Goal: Task Accomplishment & Management: Complete application form

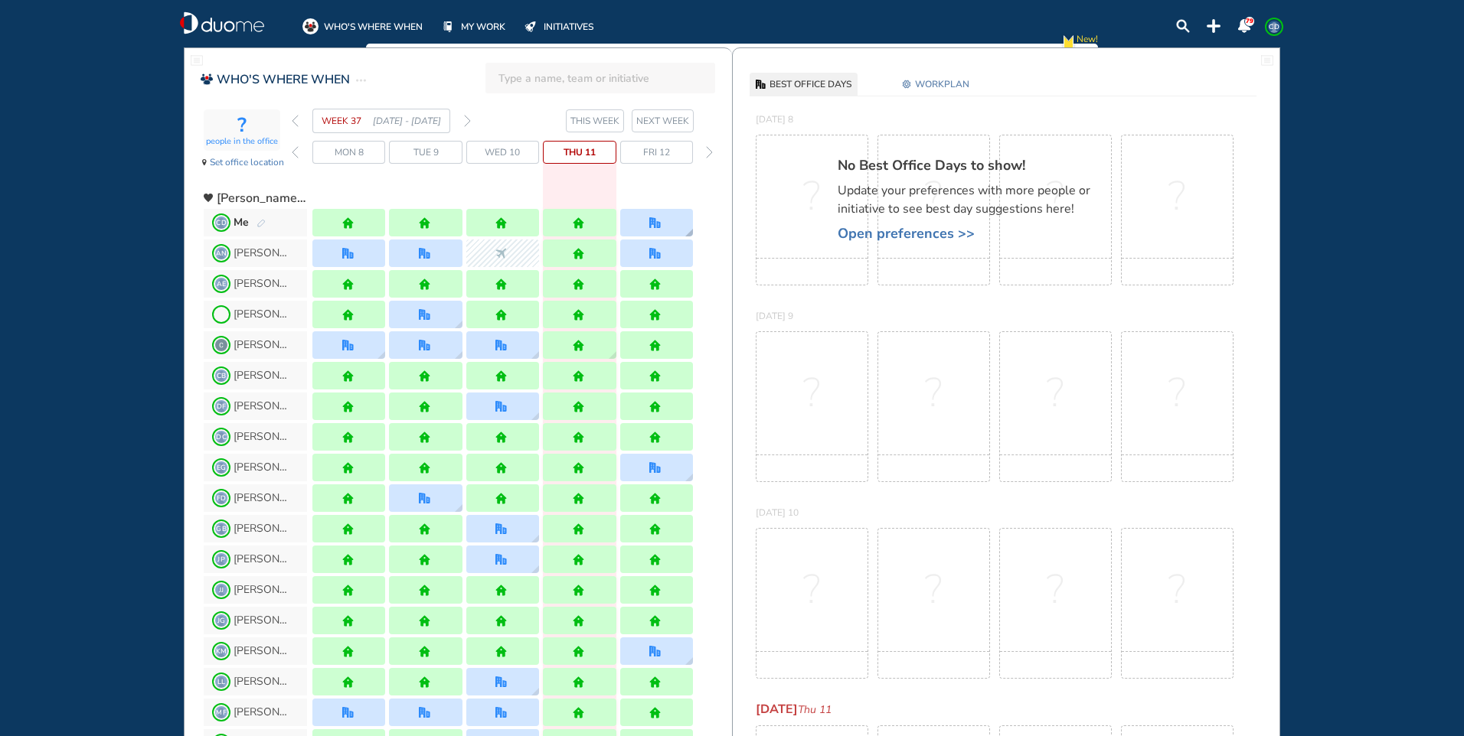
click at [665, 226] on div at bounding box center [656, 223] width 73 height 28
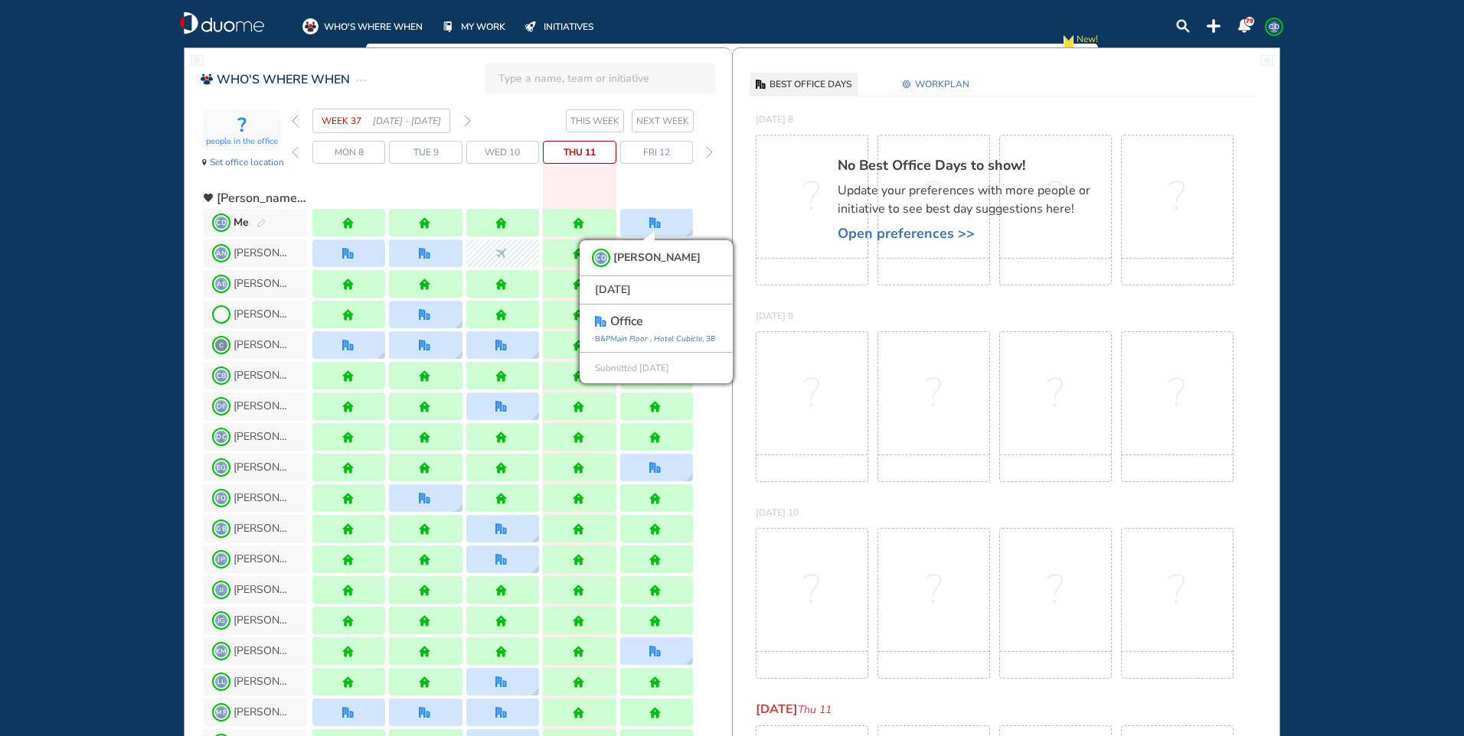
click at [263, 224] on img "pen-edit" at bounding box center [260, 224] width 9 height 10
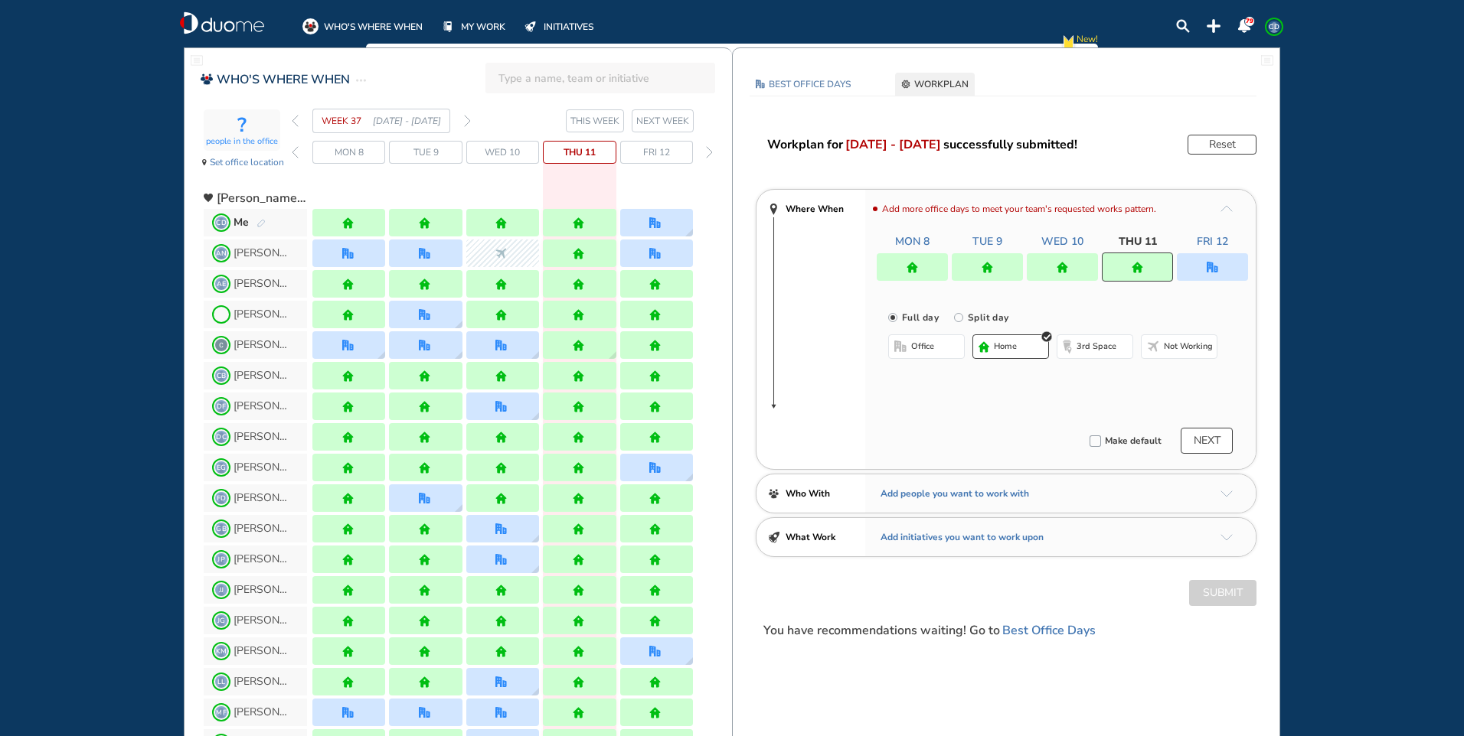
click at [1195, 259] on div at bounding box center [1212, 267] width 71 height 28
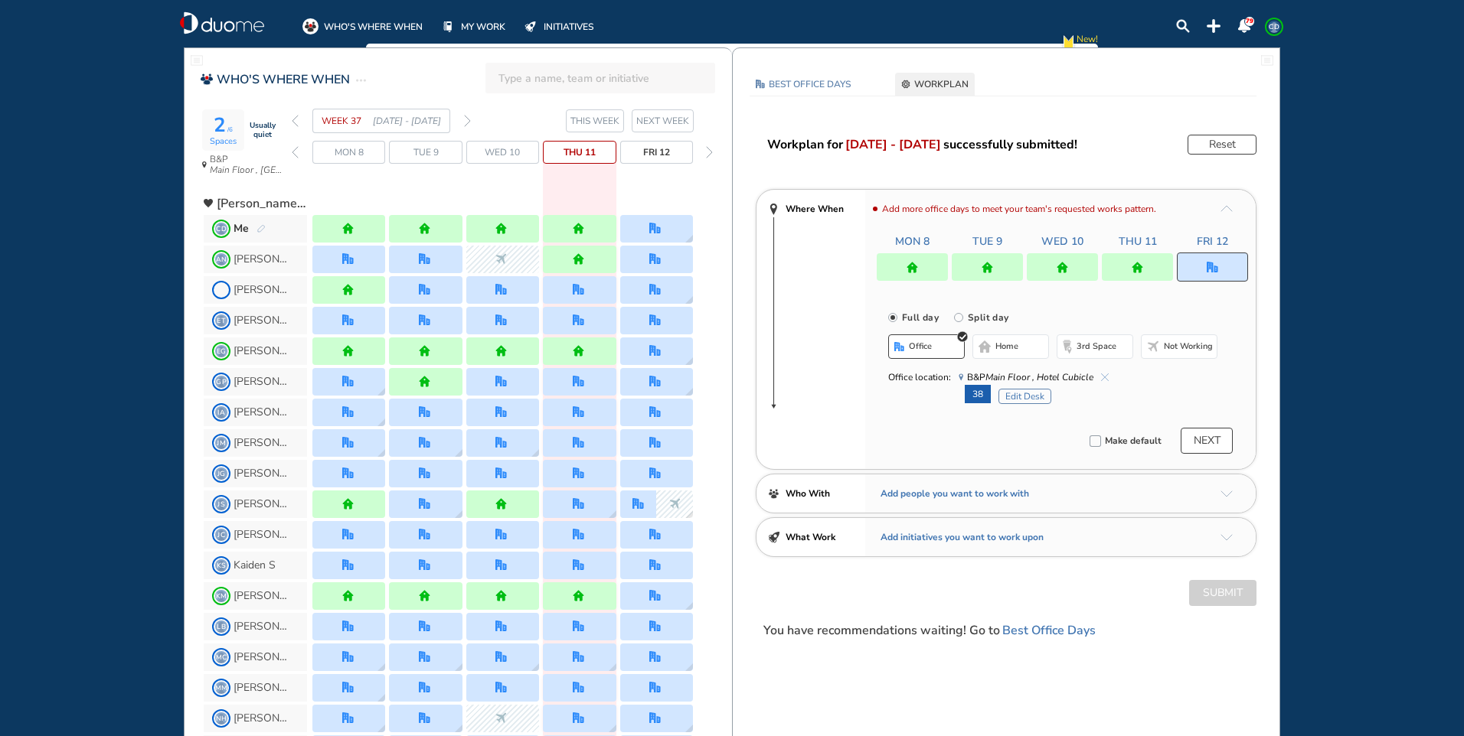
click at [1107, 373] on span "B&P Main Floor , Hotel Cubicle" at bounding box center [1033, 377] width 150 height 15
click at [1102, 376] on img "cross-thin-blue" at bounding box center [1105, 378] width 8 height 8
click at [1006, 345] on span "home" at bounding box center [1006, 347] width 23 height 12
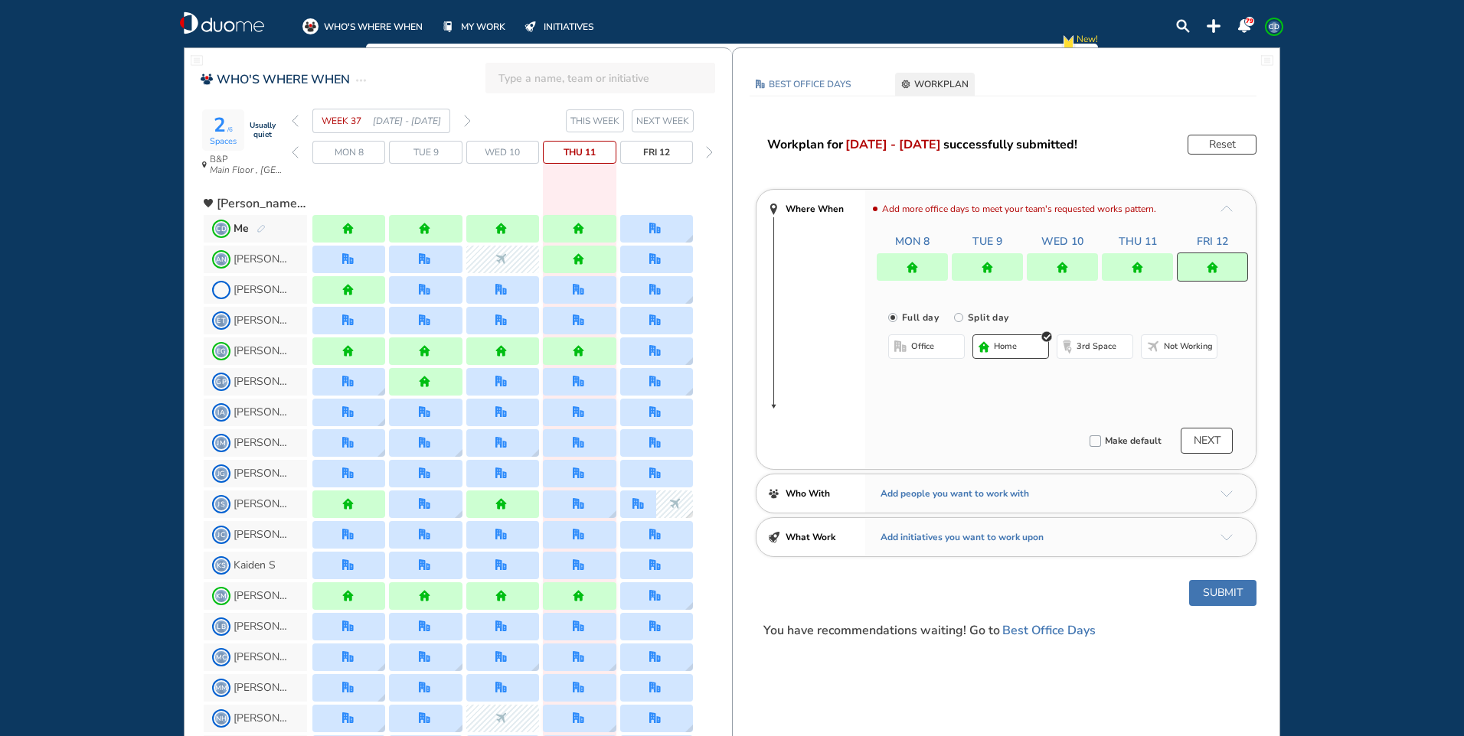
click at [1233, 597] on button "Submit" at bounding box center [1222, 593] width 67 height 26
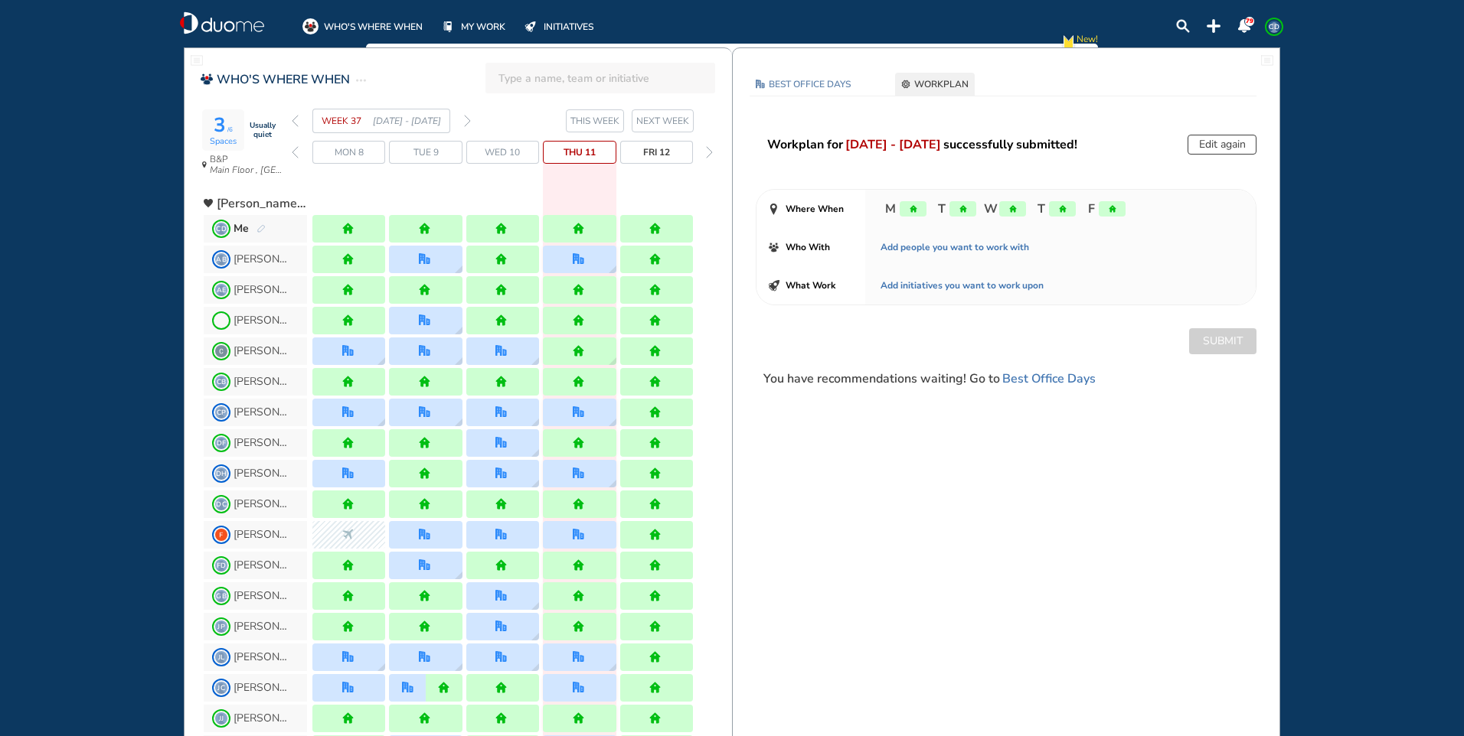
click at [464, 121] on img "forward week" at bounding box center [467, 121] width 7 height 12
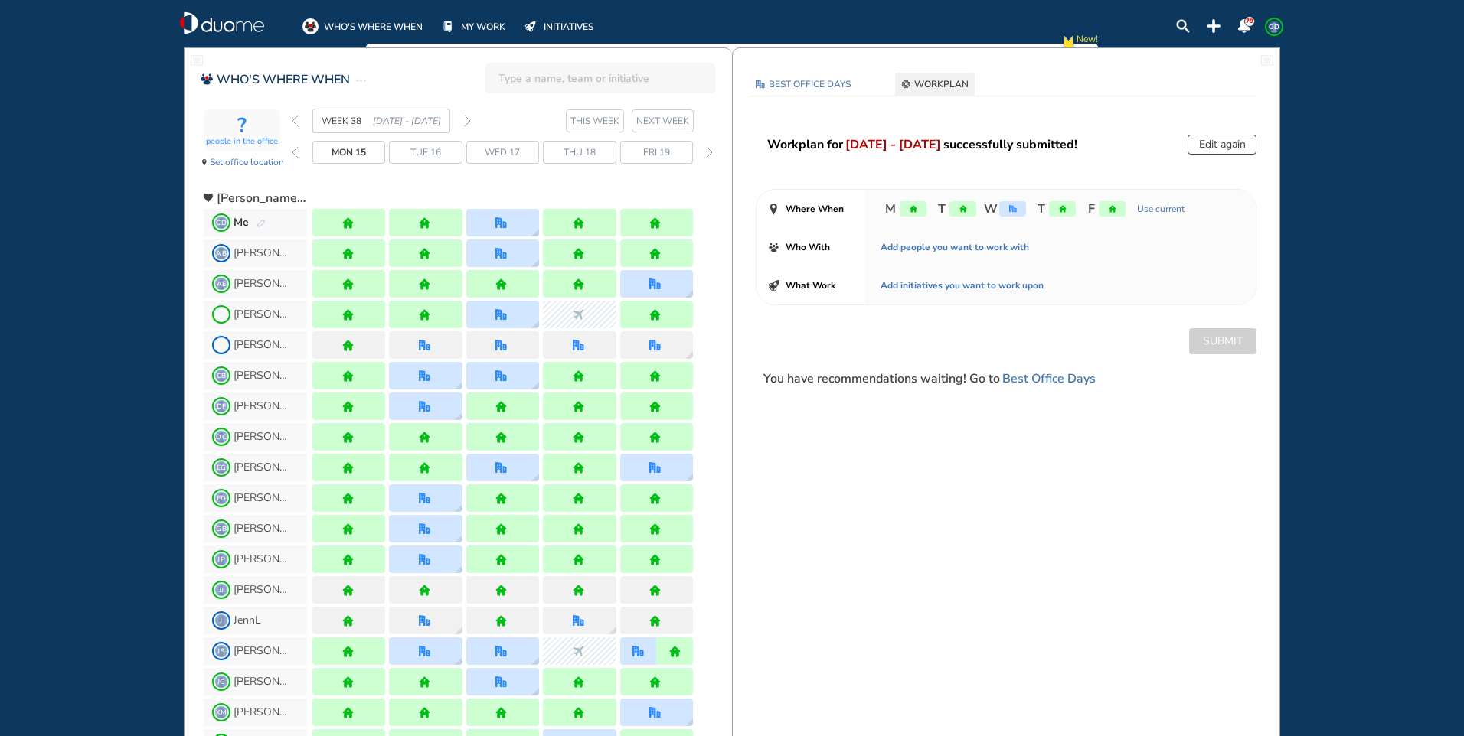
click at [258, 224] on img "pen-edit" at bounding box center [260, 224] width 9 height 10
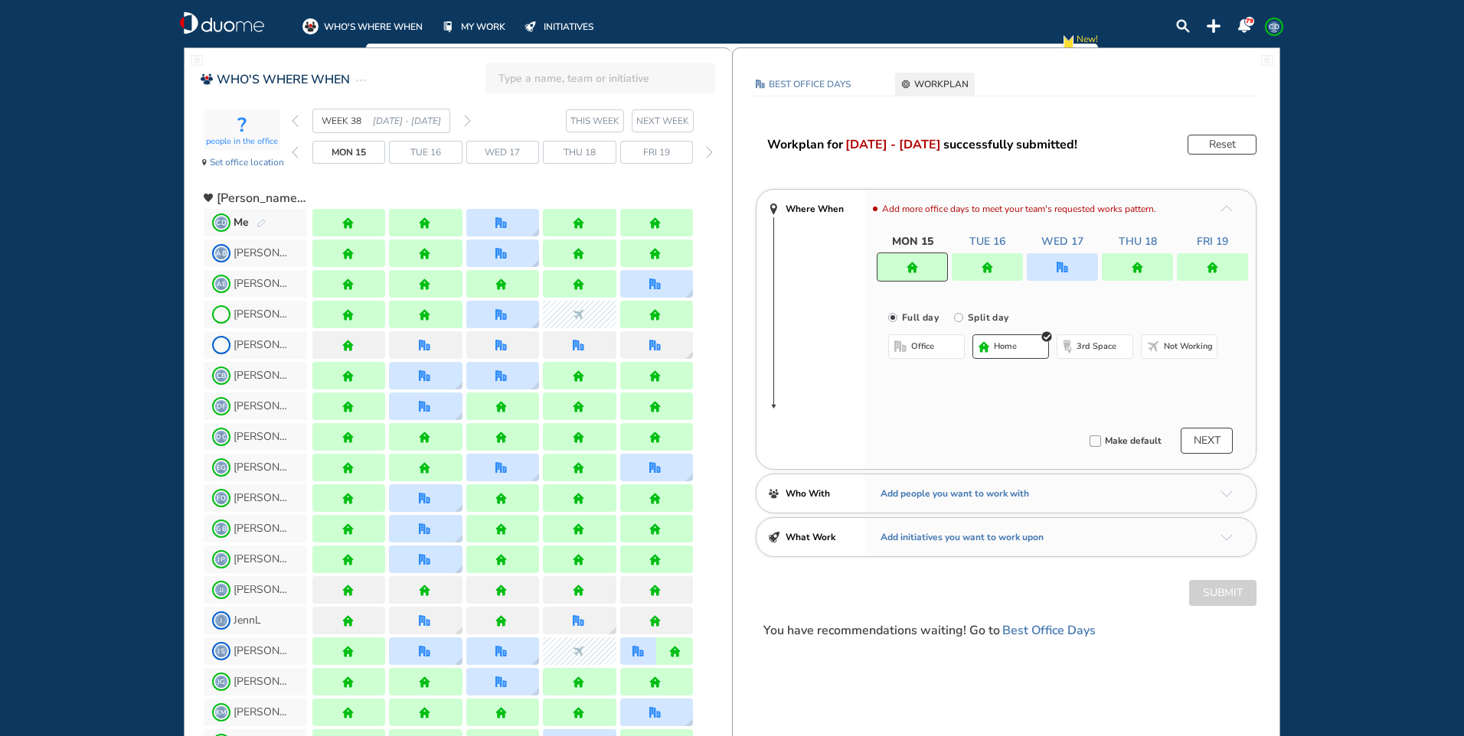
click at [1202, 262] on div at bounding box center [1212, 267] width 71 height 28
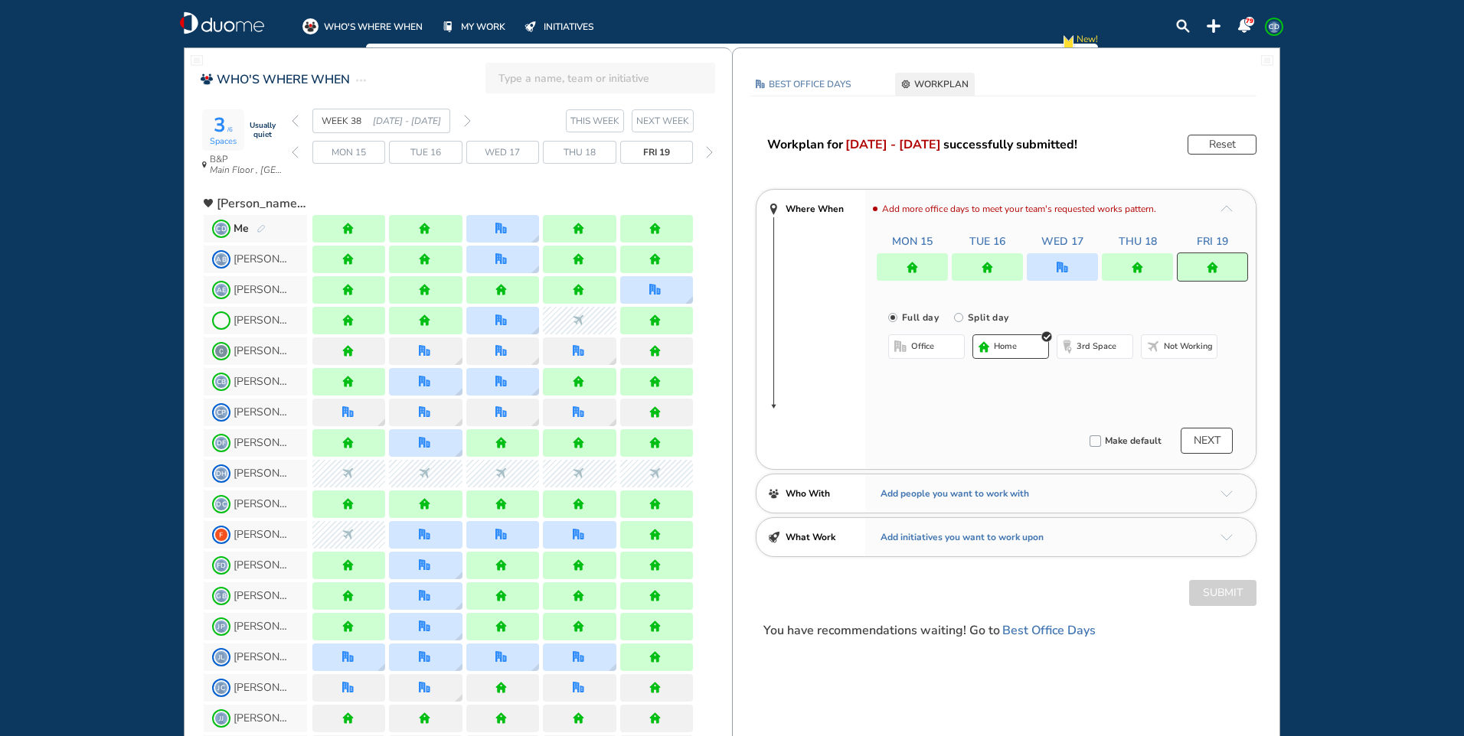
click at [920, 351] on span "office" at bounding box center [922, 347] width 23 height 12
click at [938, 377] on button "Select location" at bounding box center [928, 377] width 61 height 15
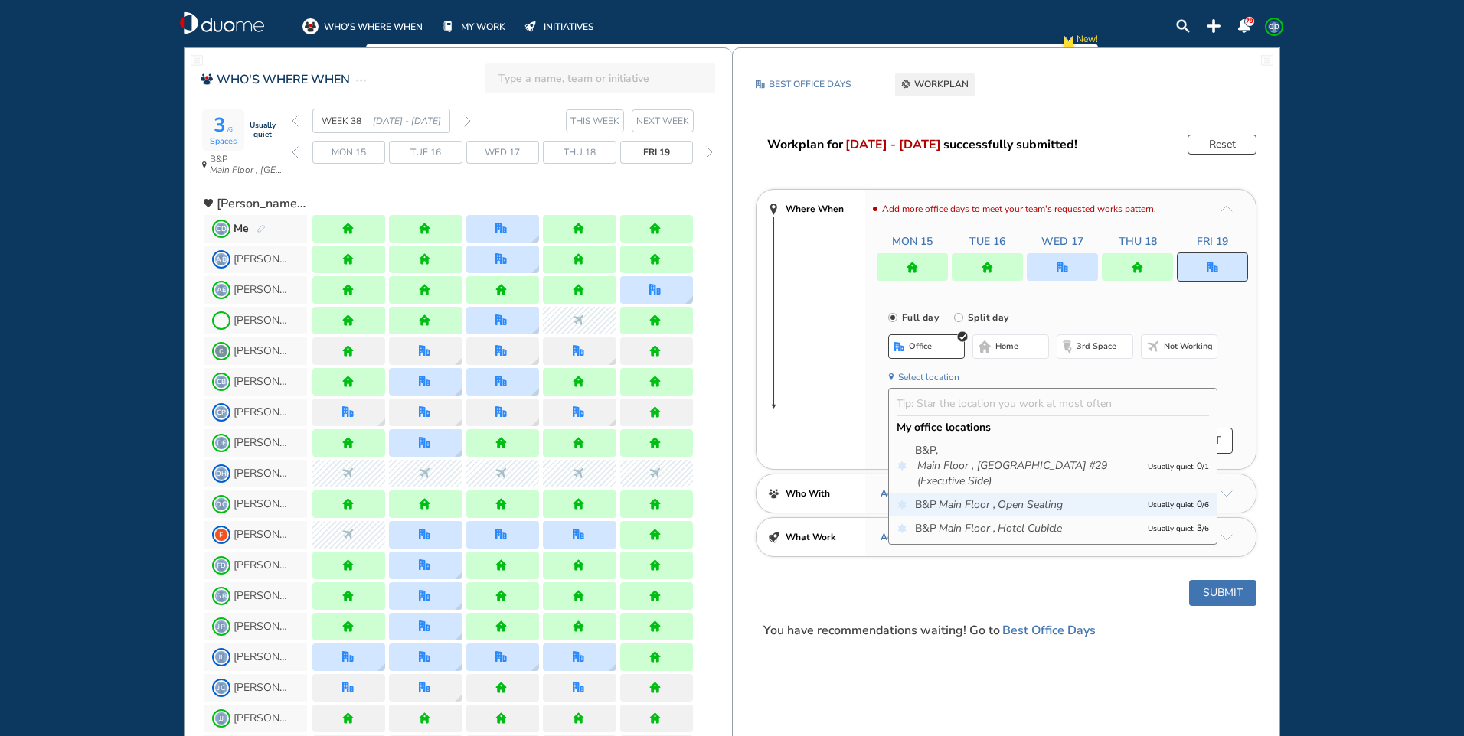
click at [987, 516] on div "B&P Main Floor , Open Seating Usually quiet 0 / 6" at bounding box center [1053, 505] width 328 height 24
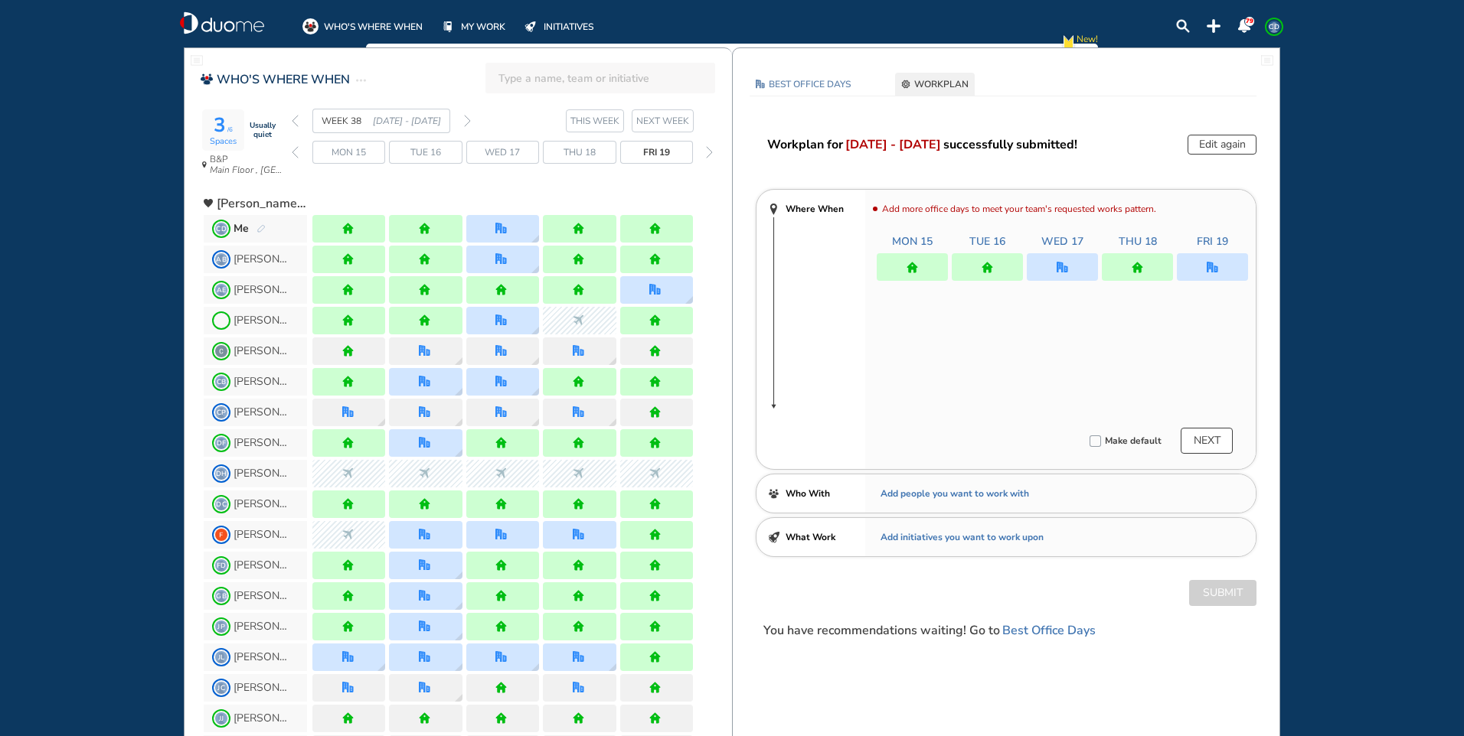
click at [986, 530] on div "Add initiatives you want to work upon" at bounding box center [961, 537] width 163 height 15
click at [974, 280] on div at bounding box center [986, 267] width 71 height 28
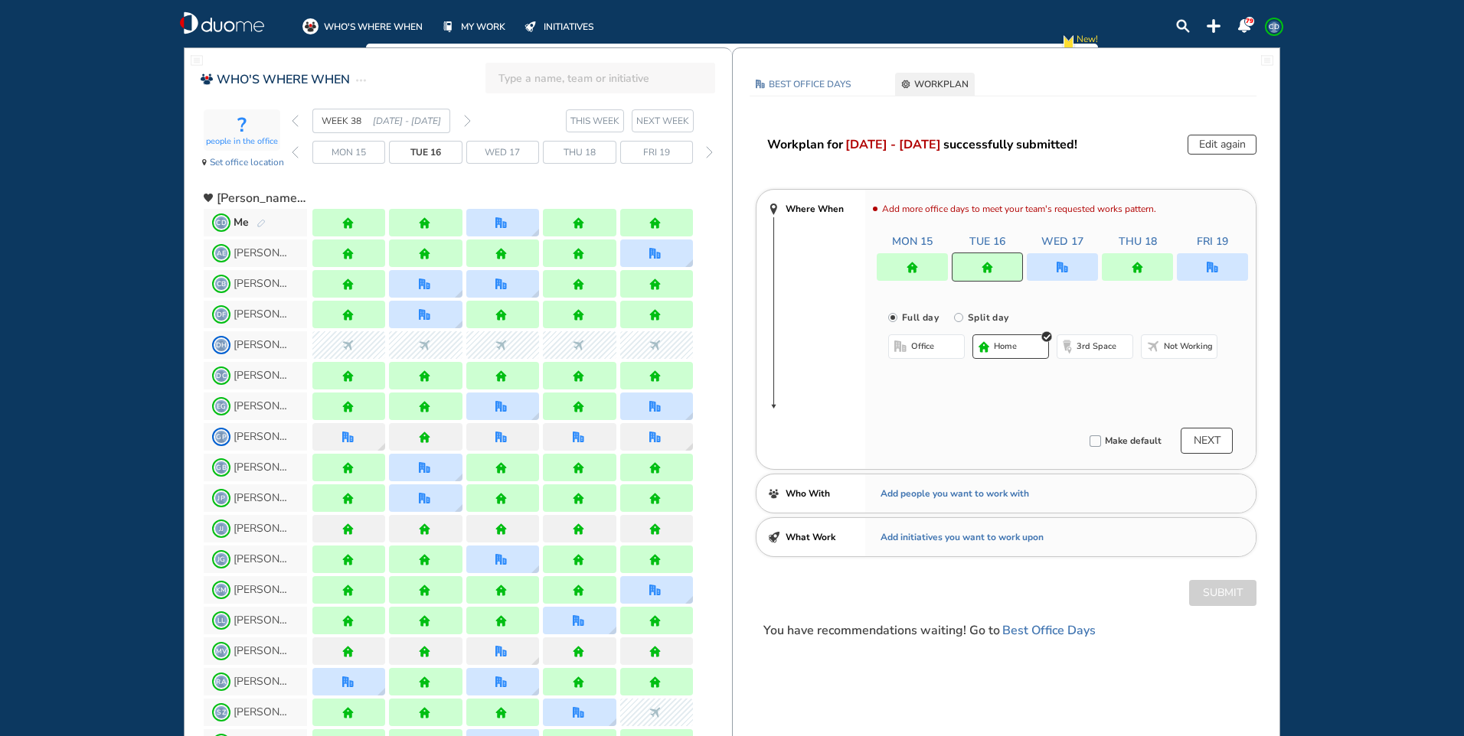
click at [1228, 266] on div at bounding box center [1212, 267] width 71 height 28
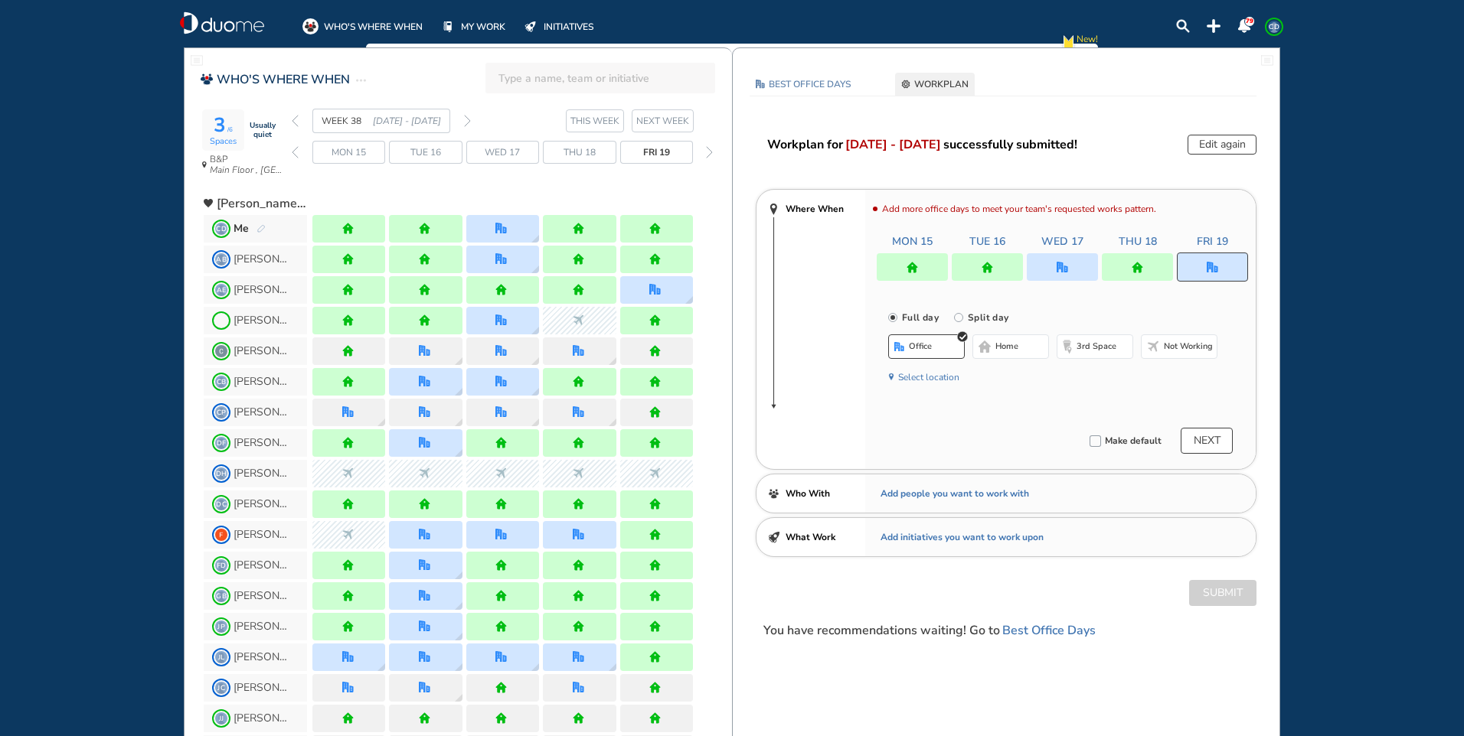
click at [912, 377] on button "Select location" at bounding box center [928, 377] width 61 height 15
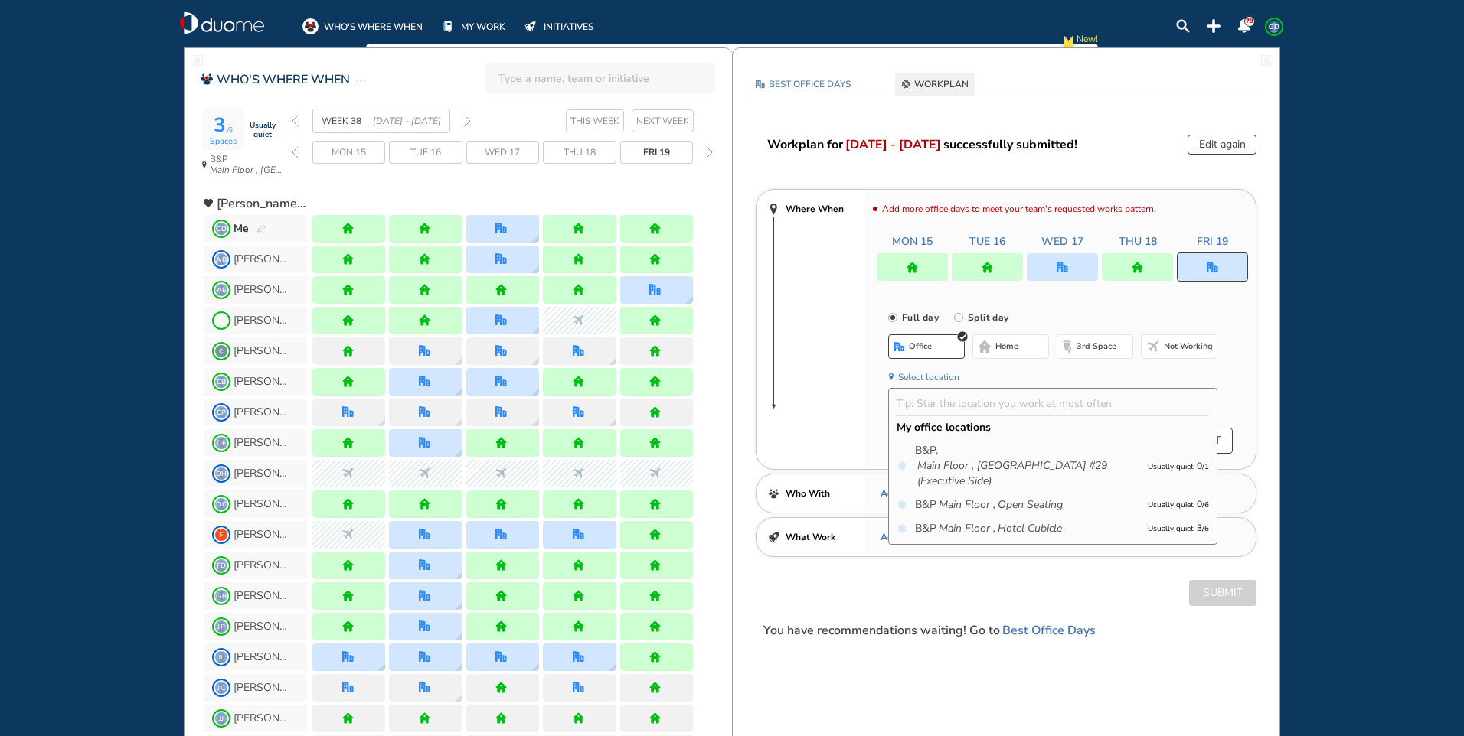
click at [976, 527] on icon "Main Floor ," at bounding box center [966, 528] width 57 height 15
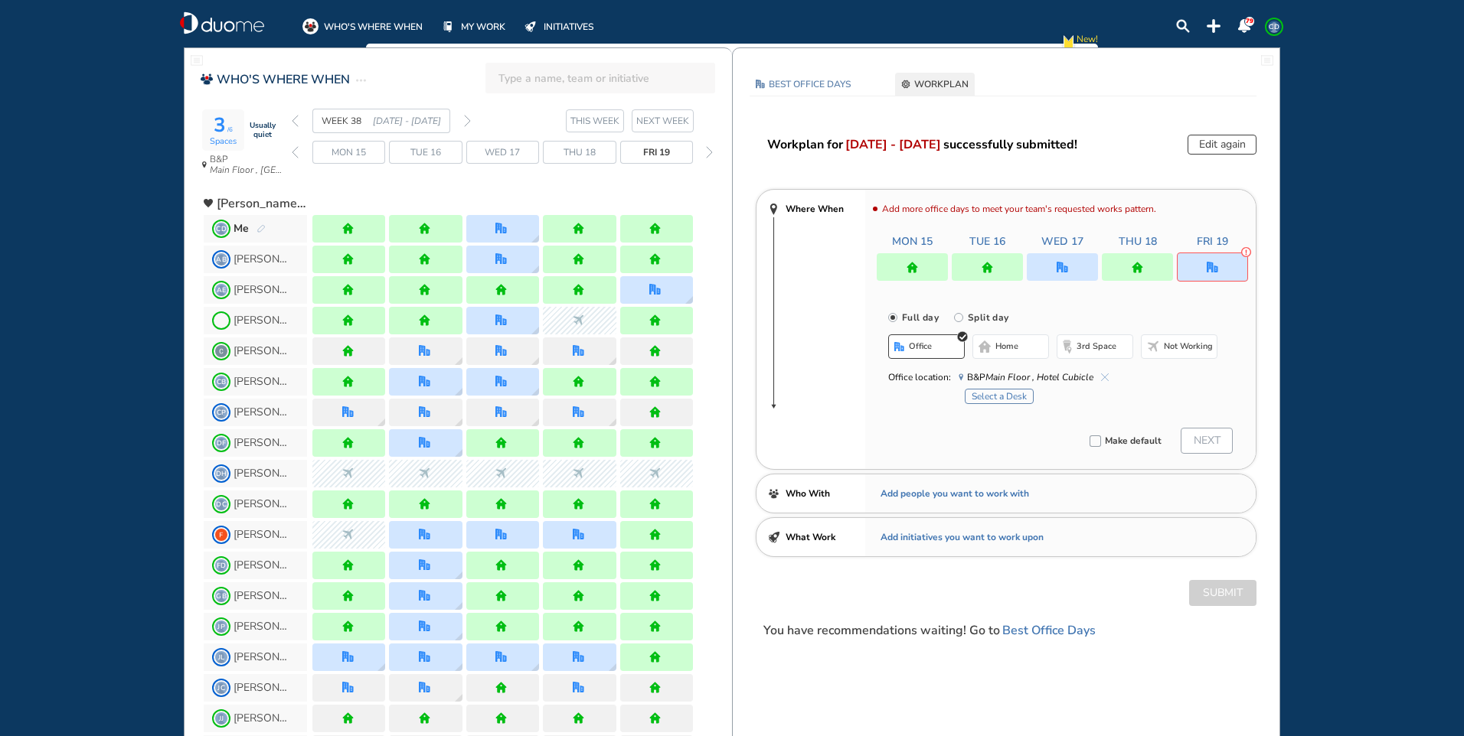
click at [1014, 397] on button "Select a Desk" at bounding box center [998, 396] width 69 height 15
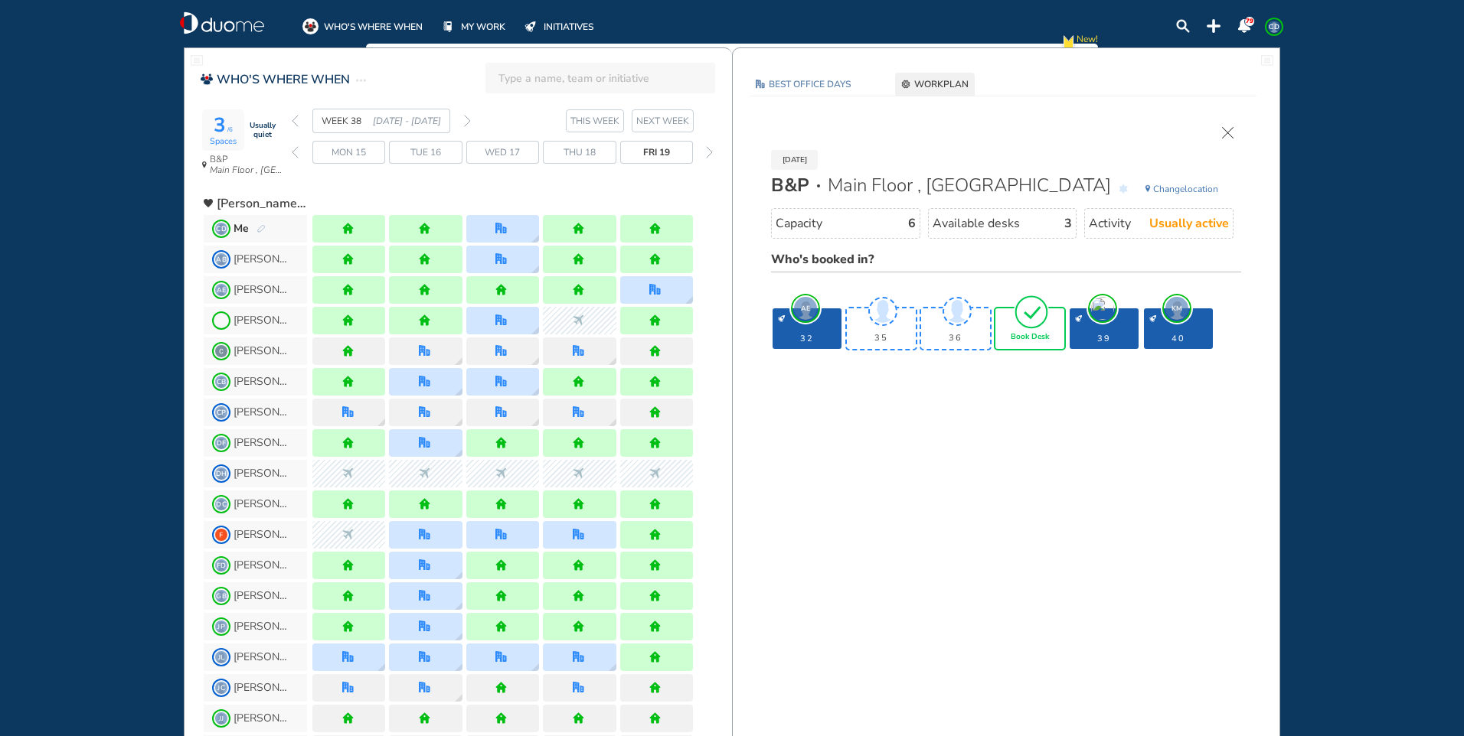
click at [1035, 325] on img "tick-rounded-outline" at bounding box center [1030, 312] width 35 height 36
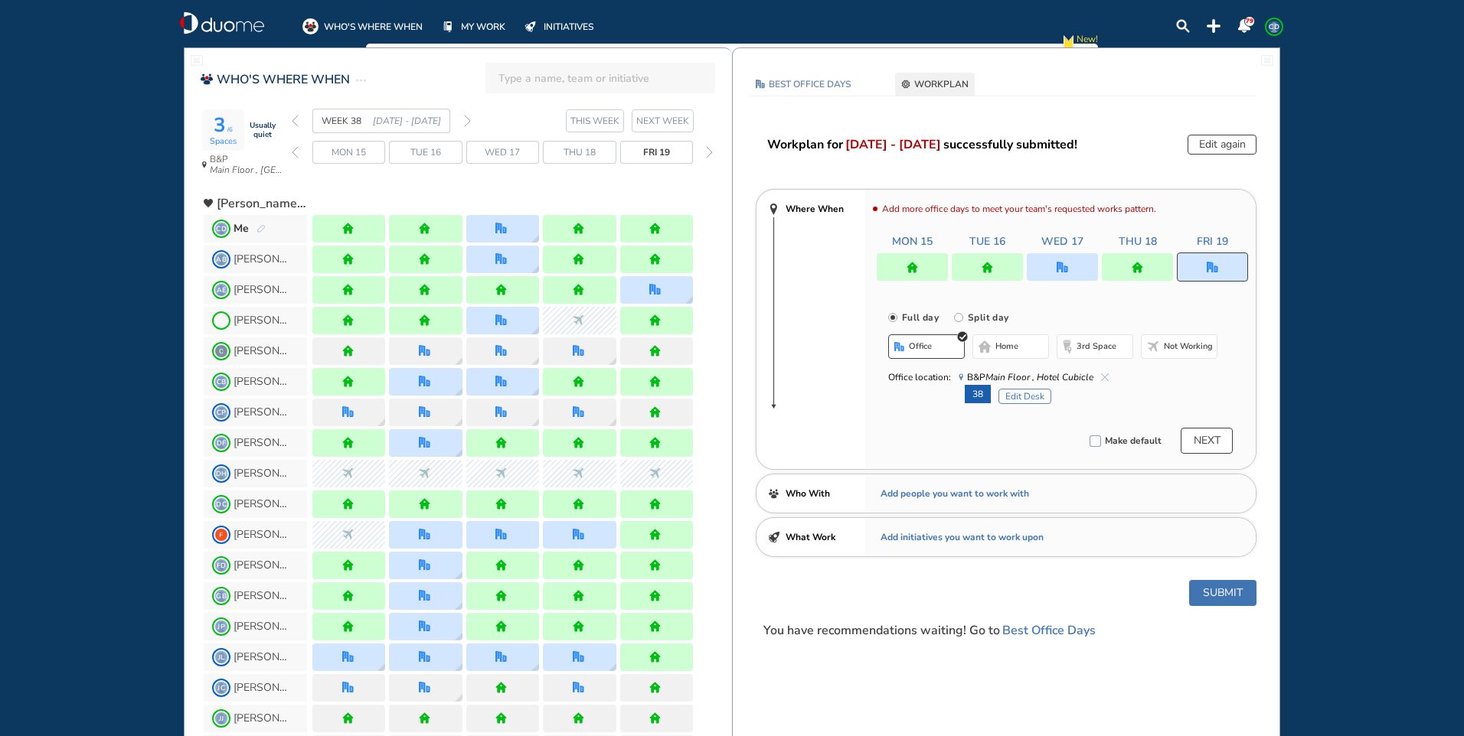
click at [1217, 582] on button "Submit" at bounding box center [1222, 593] width 67 height 26
